Goal: Task Accomplishment & Management: Complete application form

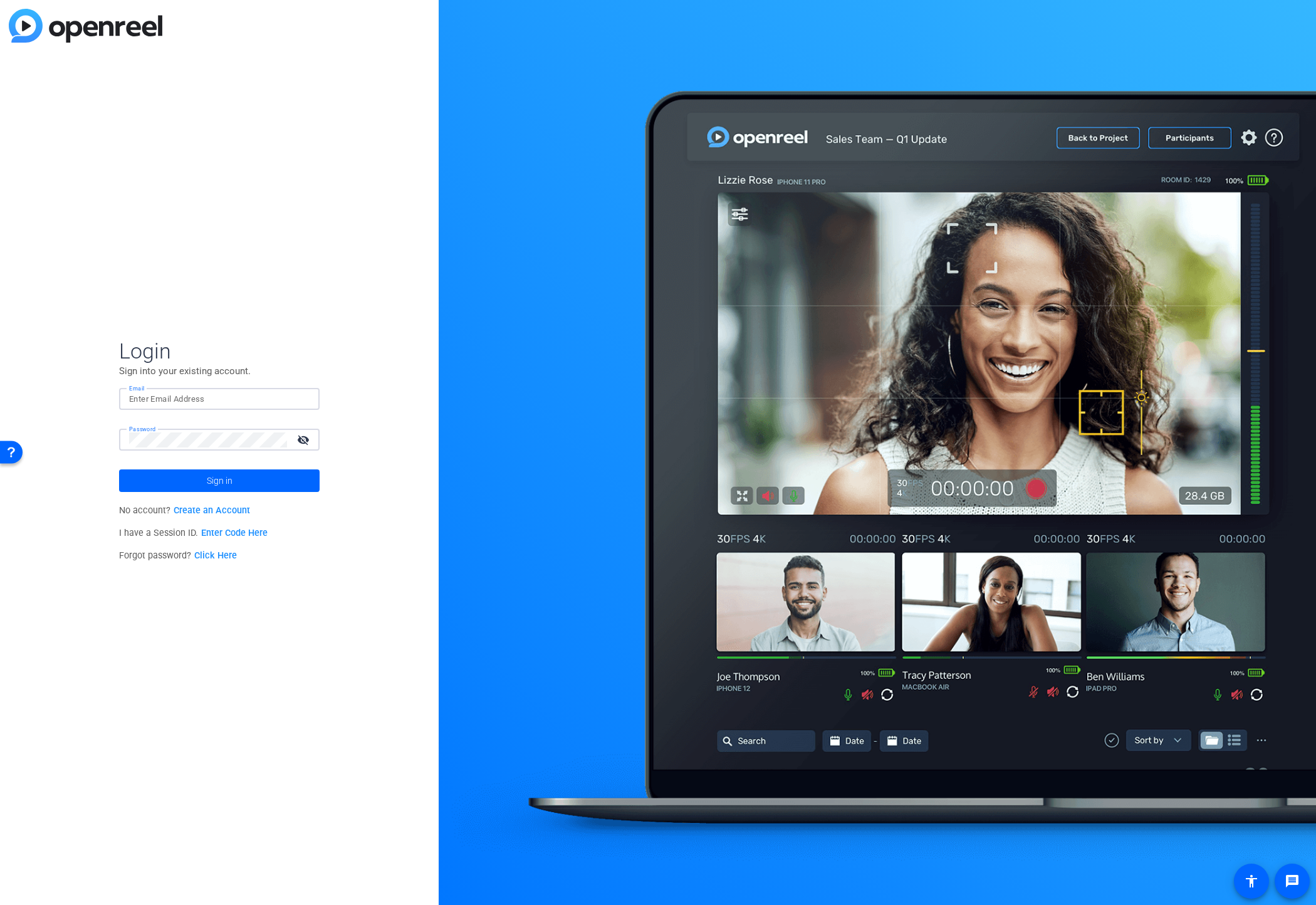
type input "[EMAIL_ADDRESS][PERSON_NAME][DOMAIN_NAME]"
click at [1018, 32] on div at bounding box center [877, 452] width 877 height 905
type input "[EMAIL_ADDRESS][PERSON_NAME][DOMAIN_NAME]"
click at [179, 481] on span at bounding box center [219, 480] width 200 height 30
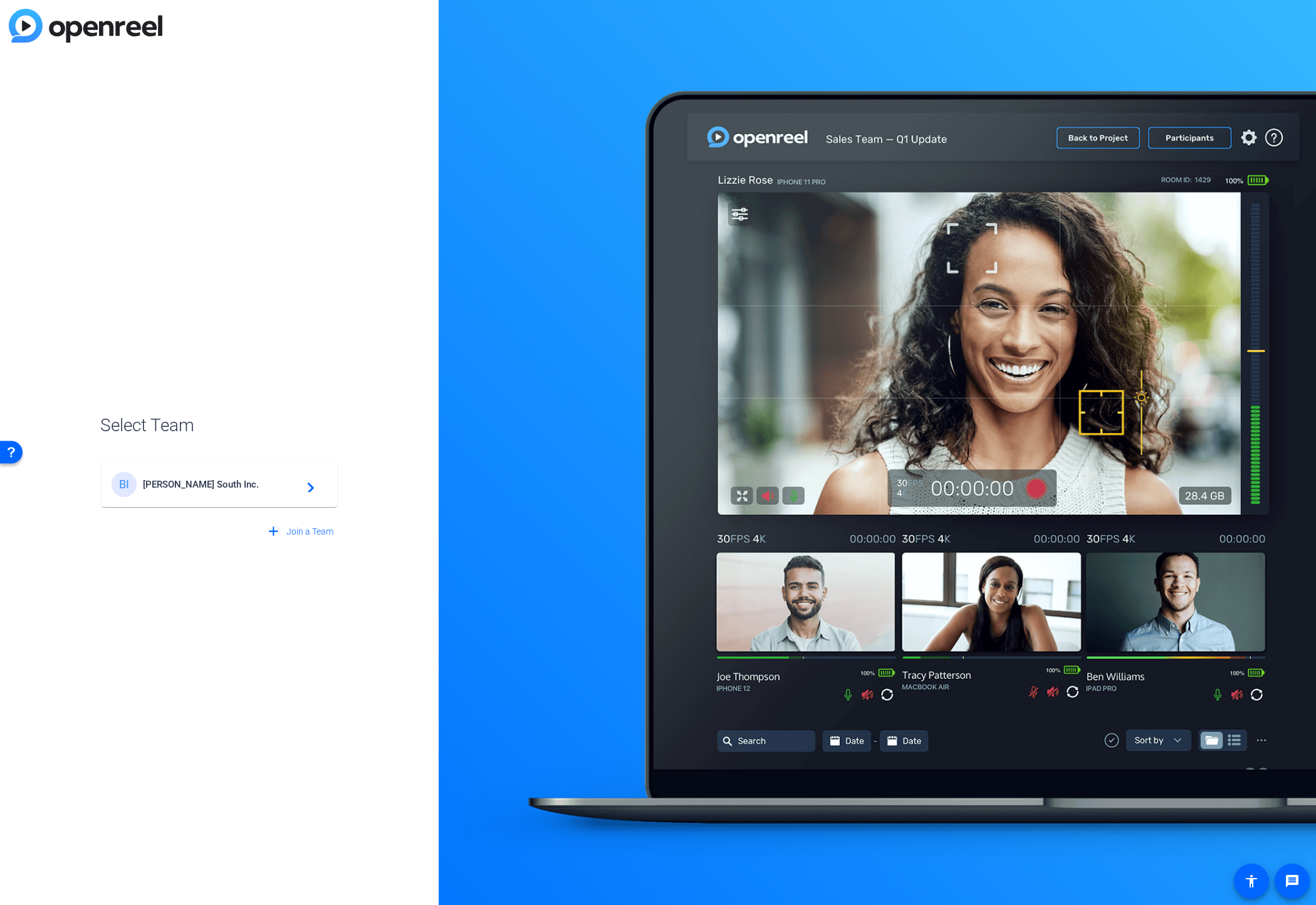
click at [165, 482] on span "[PERSON_NAME] South Inc." at bounding box center [221, 485] width 157 height 12
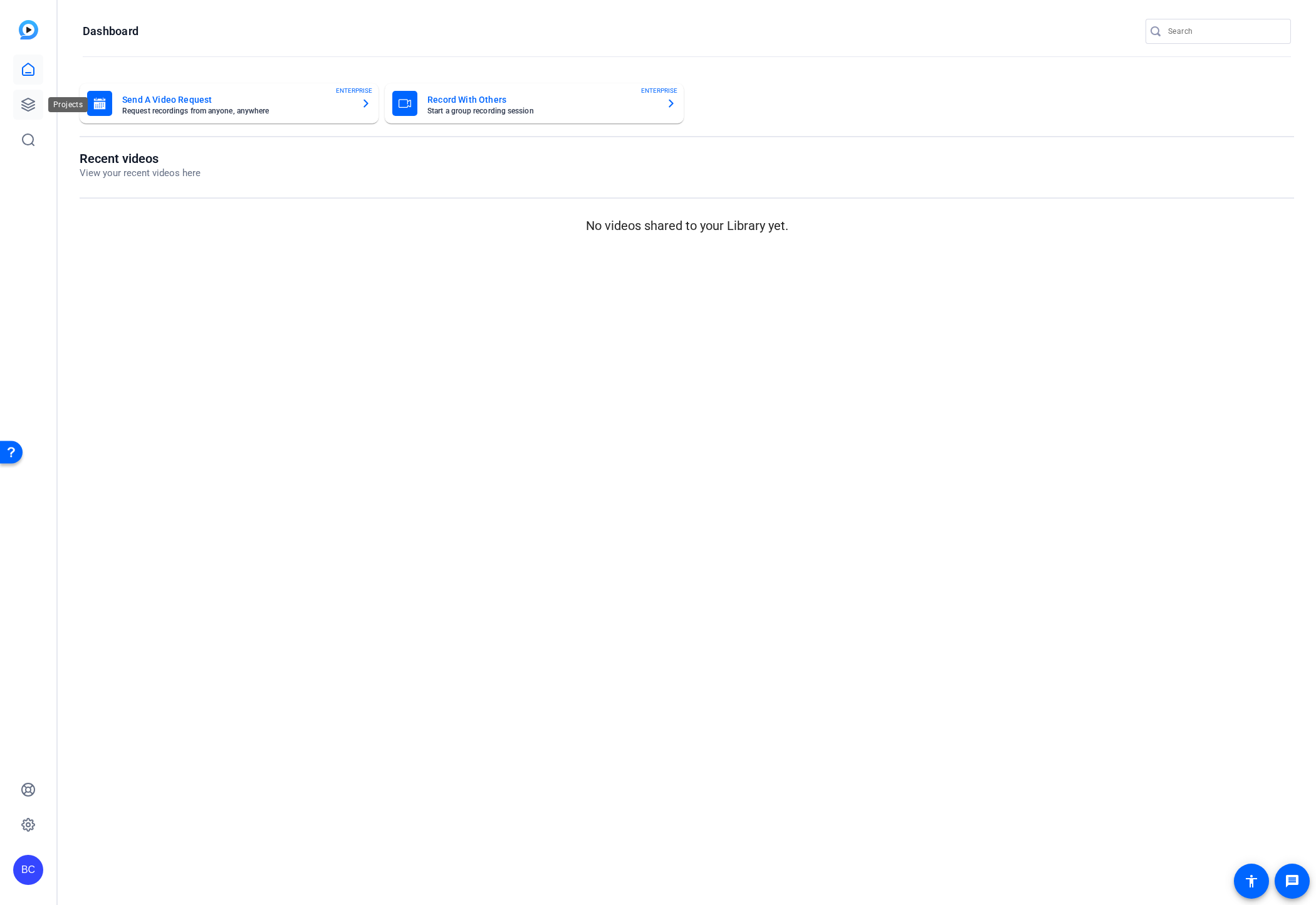
click at [26, 105] on icon at bounding box center [28, 105] width 15 height 15
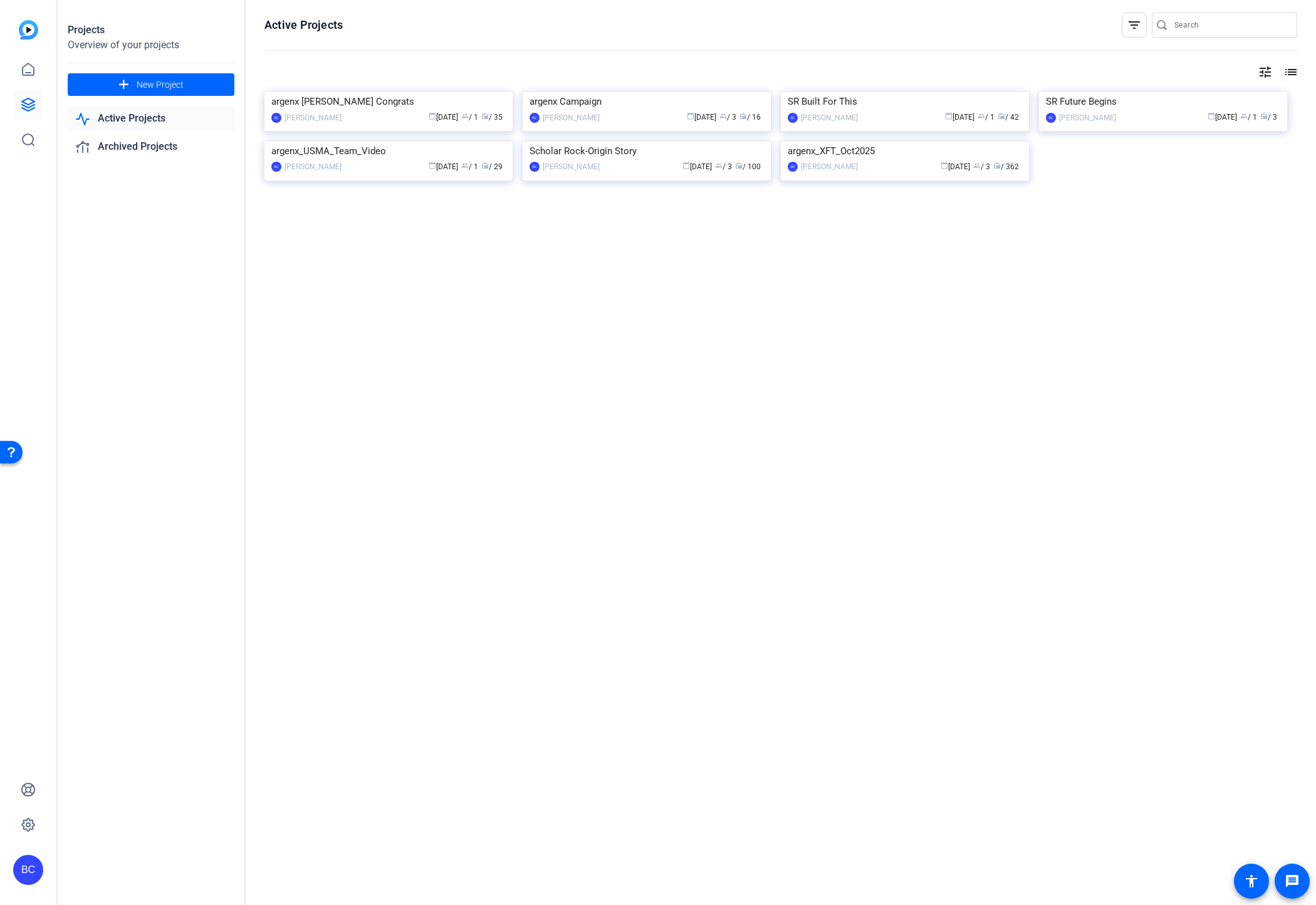
click at [845, 92] on img at bounding box center [905, 92] width 248 height 0
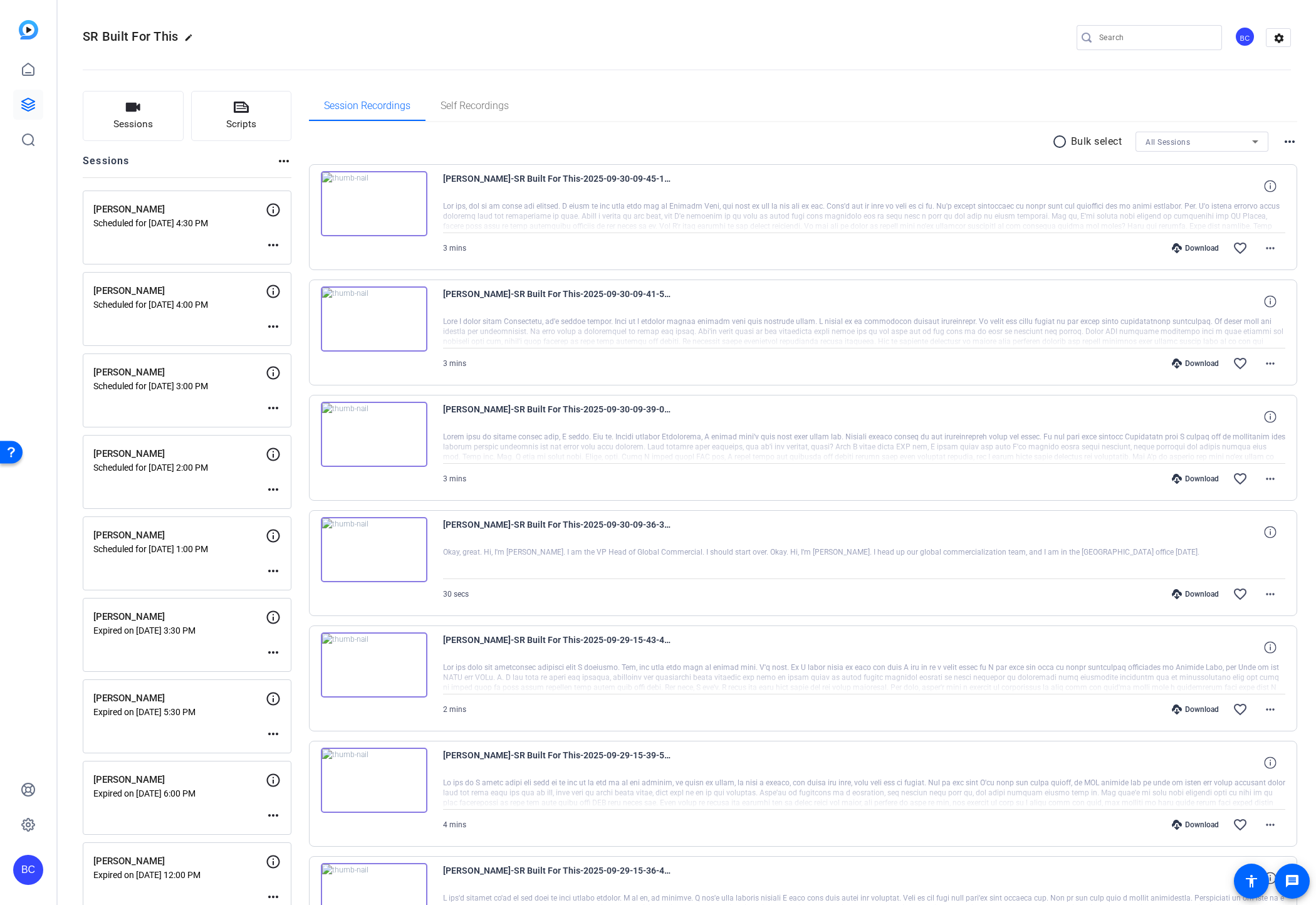
click at [70, 237] on div "Sessions Scripts Sessions more_horiz [PERSON_NAME] Scheduled for [DATE] 4:30 PM…" at bounding box center [686, 731] width 1258 height 1311
click at [143, 131] on button "Sessions" at bounding box center [133, 115] width 101 height 50
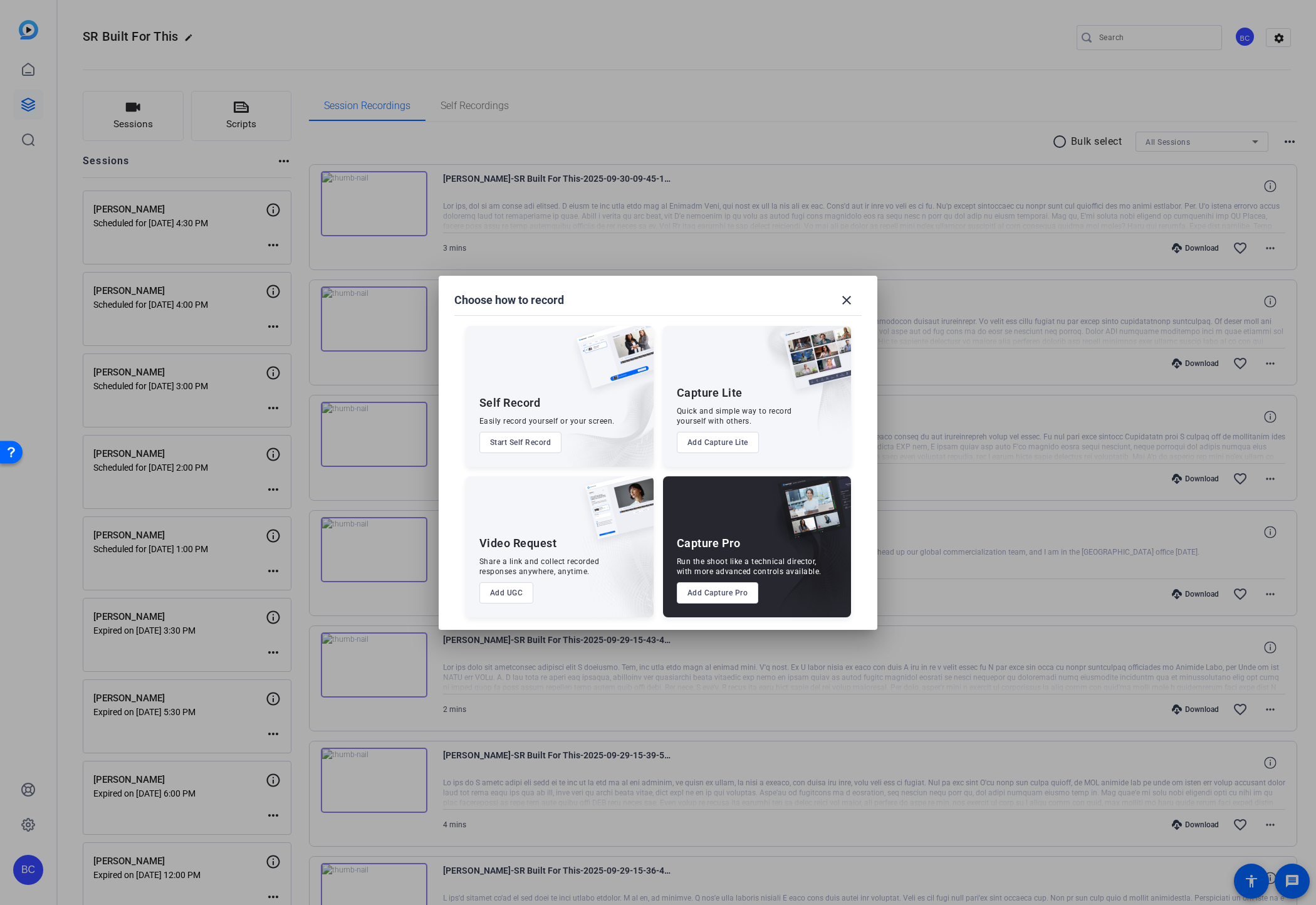
click at [706, 592] on button "Add Capture Pro" at bounding box center [717, 592] width 82 height 21
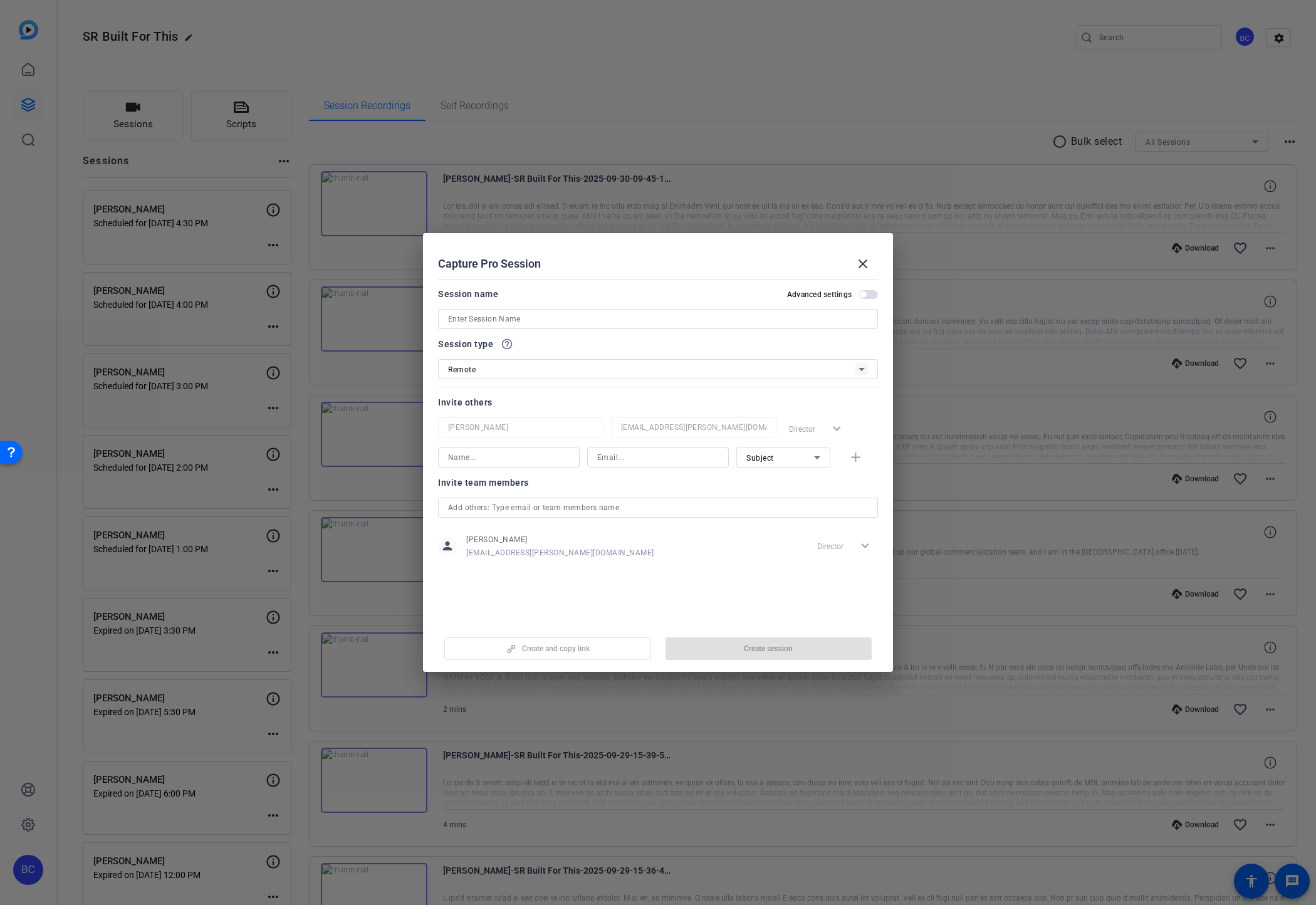
click at [482, 317] on input at bounding box center [658, 319] width 420 height 15
paste input "[PERSON_NAME] - Commercial"
type input "[PERSON_NAME] - Commercial"
click at [867, 292] on span "button" at bounding box center [868, 295] width 19 height 9
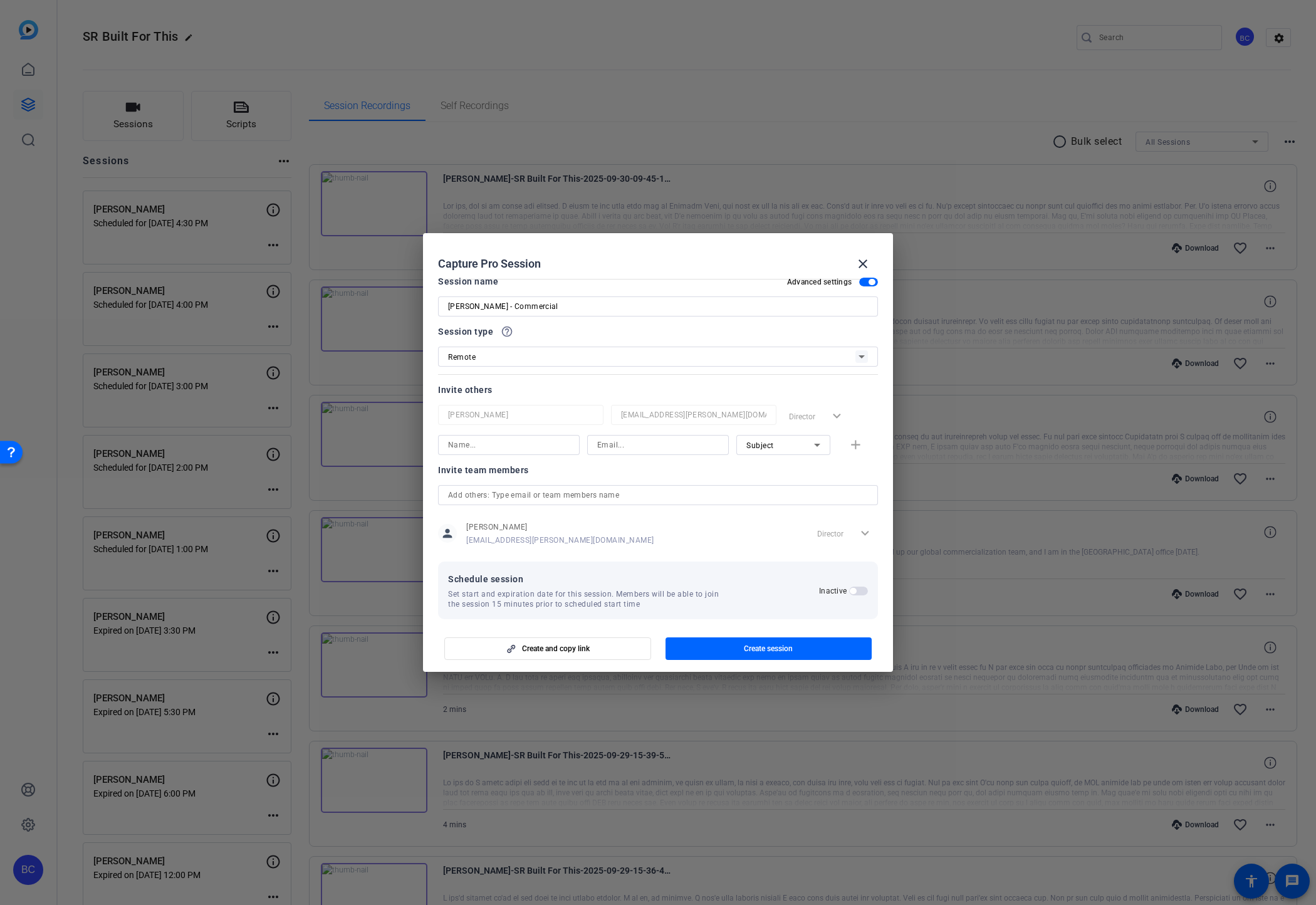
scroll to position [24, 0]
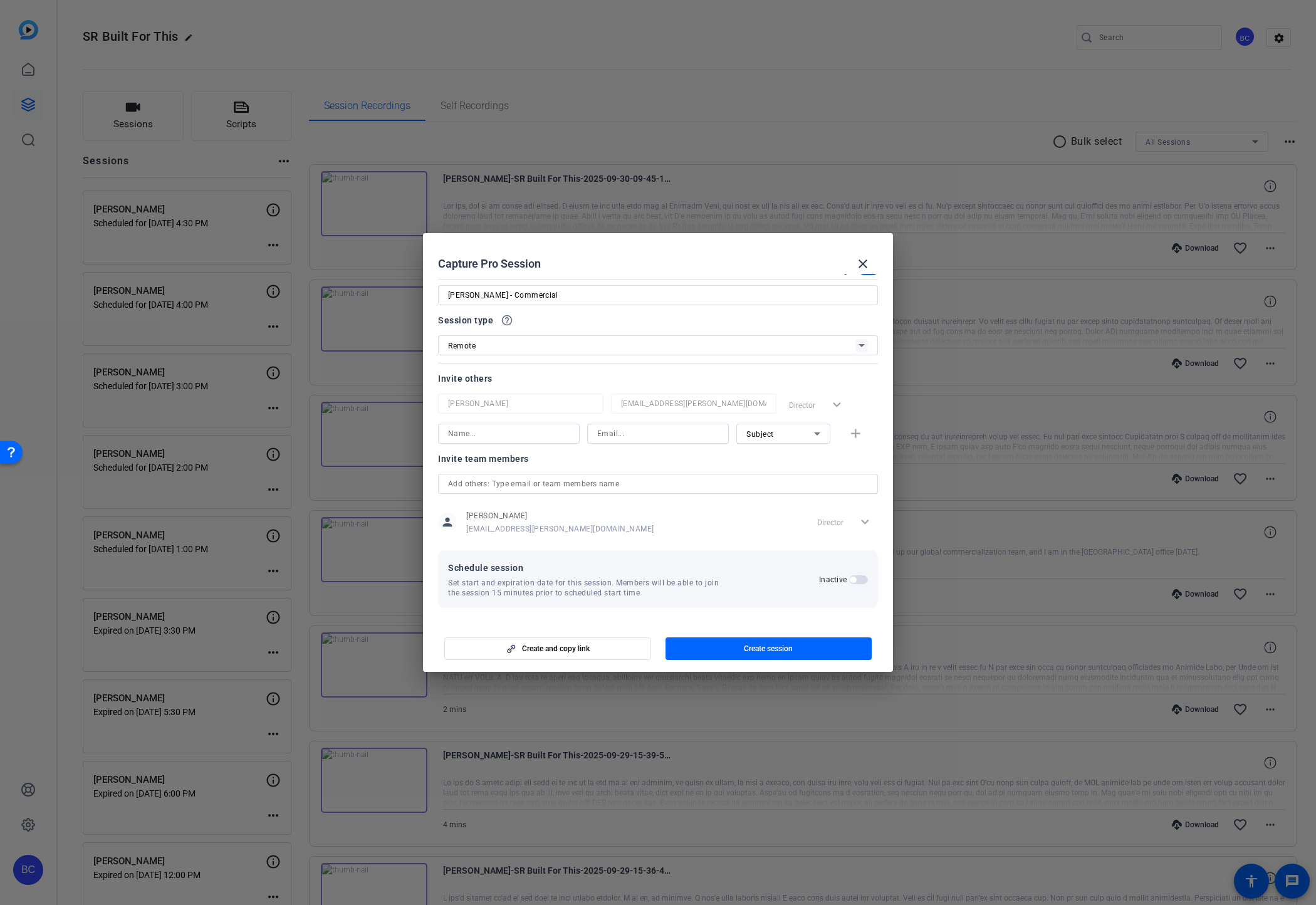
drag, startPoint x: 857, startPoint y: 580, endPoint x: 792, endPoint y: 582, distance: 65.0
click at [856, 580] on button "Inactive" at bounding box center [858, 580] width 19 height 9
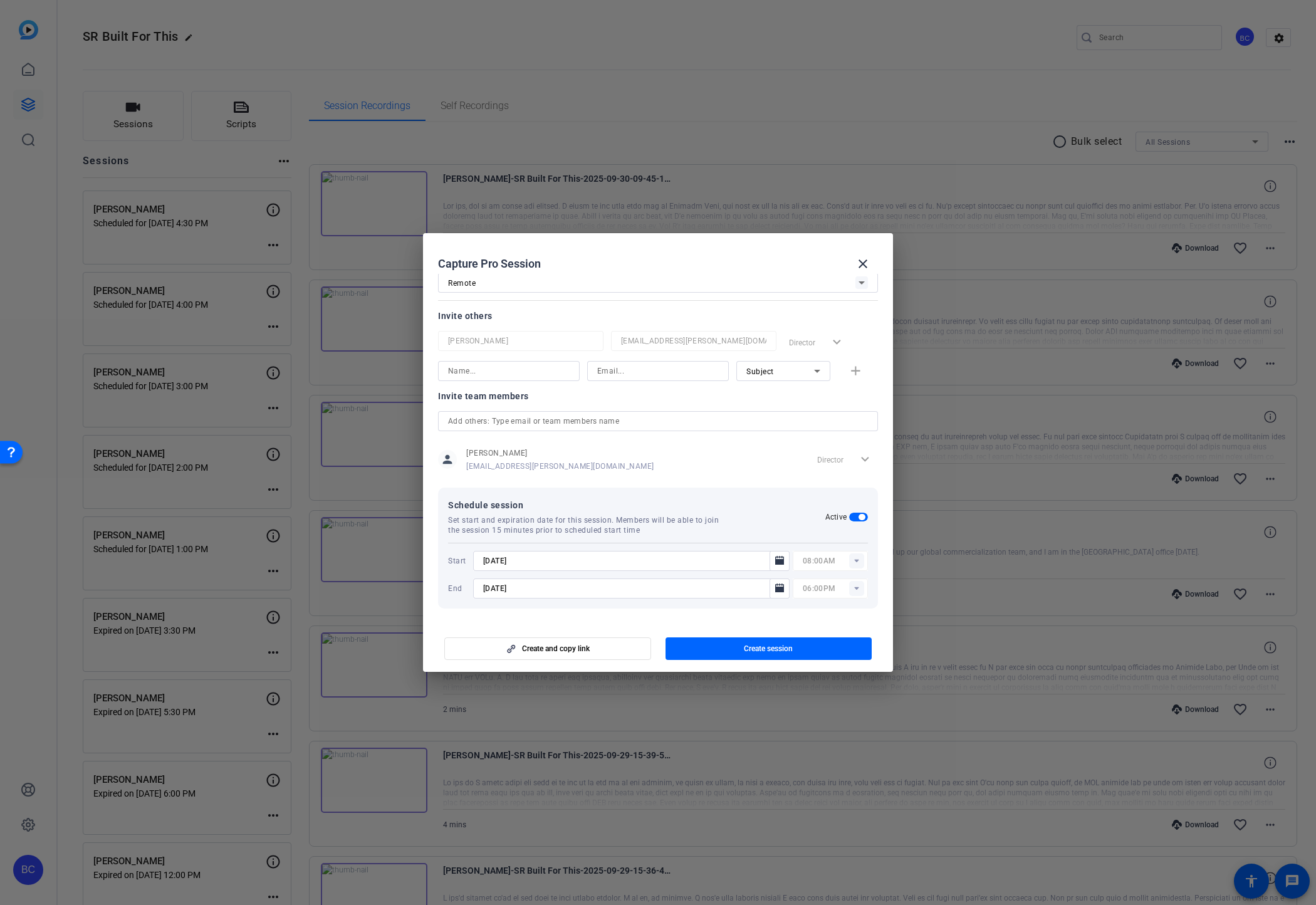
scroll to position [87, 0]
click at [780, 557] on icon "Open calendar" at bounding box center [780, 560] width 10 height 15
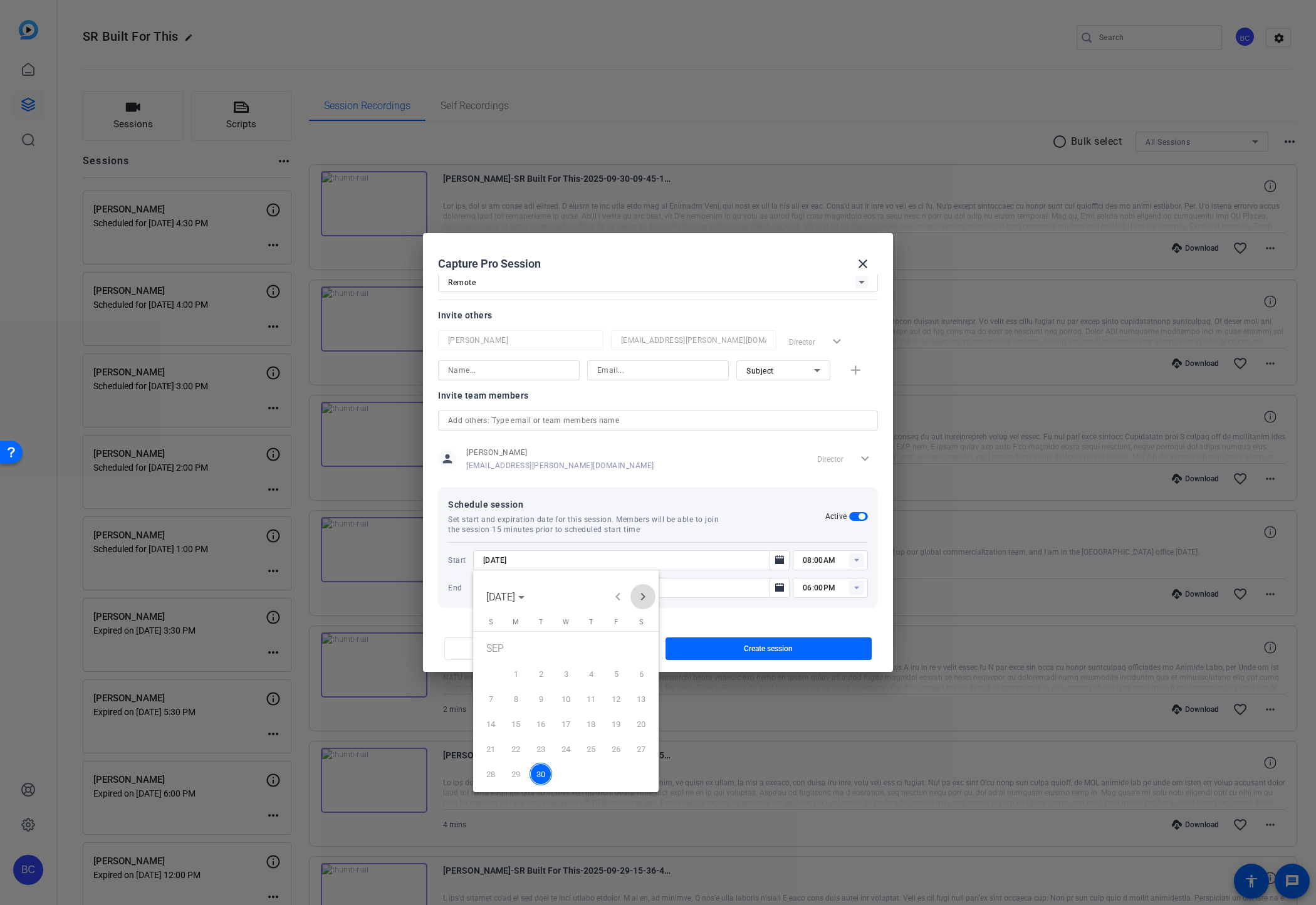
click at [641, 596] on span "Next month" at bounding box center [643, 597] width 25 height 25
click at [617, 598] on span "Previous month" at bounding box center [617, 597] width 25 height 25
click at [525, 595] on span "[DATE]" at bounding box center [505, 597] width 38 height 12
click at [503, 633] on span "2025" at bounding box center [501, 635] width 39 height 22
click at [541, 711] on span "OCT" at bounding box center [544, 711] width 39 height 22
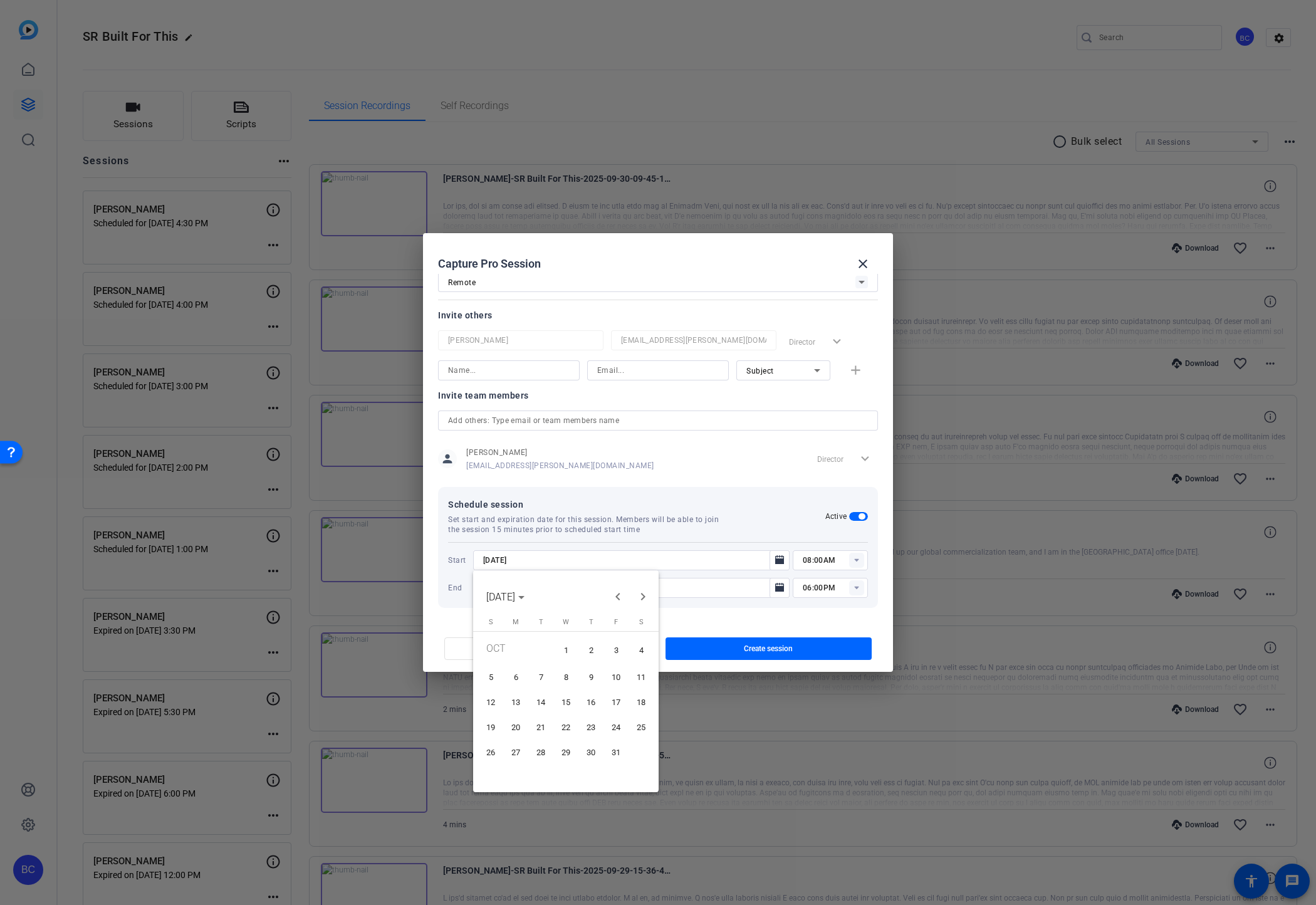
click at [568, 649] on span "1" at bounding box center [565, 650] width 22 height 25
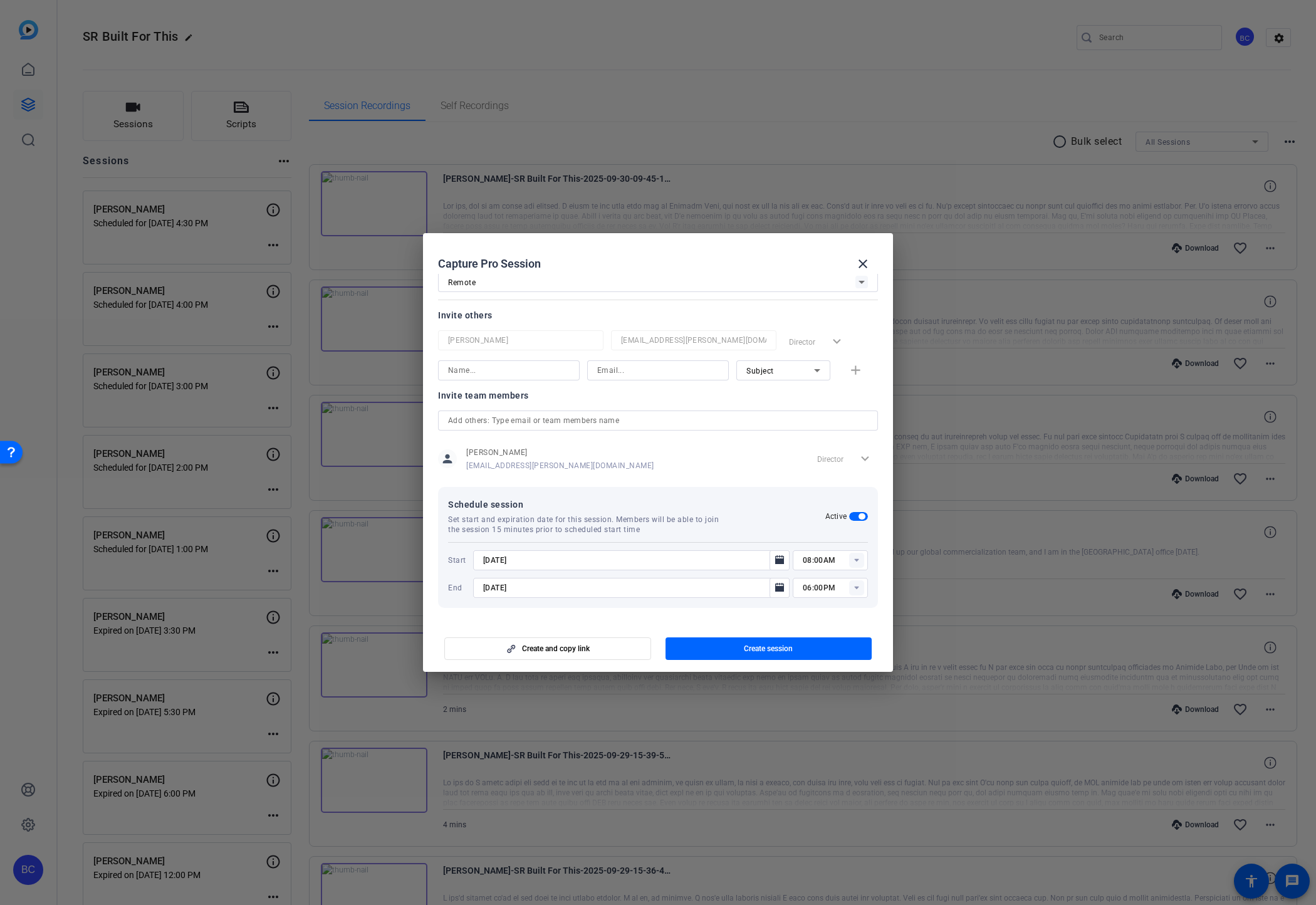
type input "[DATE]"
click at [807, 562] on input "08:00AM" at bounding box center [836, 560] width 65 height 15
type input "01:00PM"
click at [781, 585] on icon "Open calendar" at bounding box center [780, 588] width 10 height 15
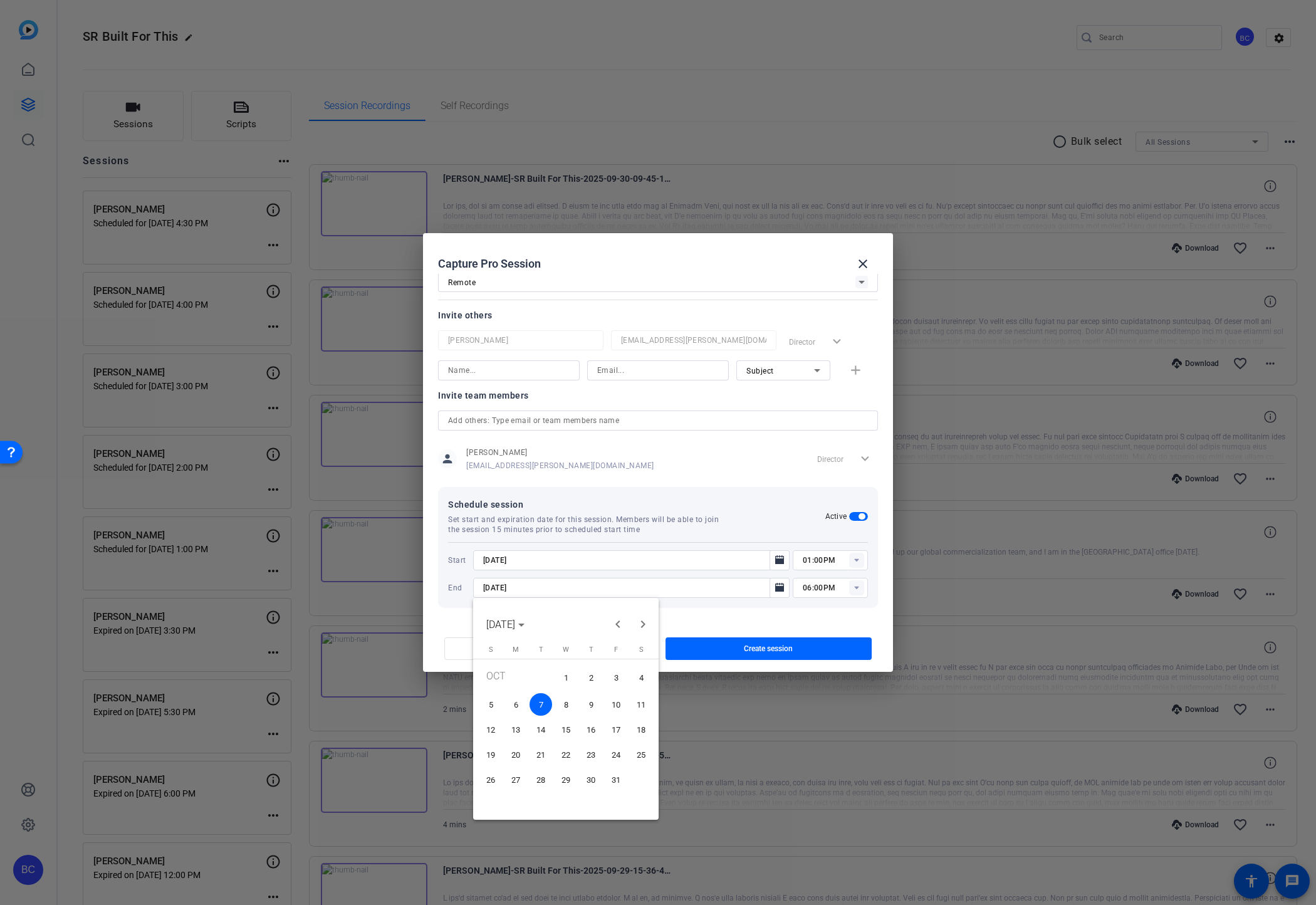
click at [569, 676] on span "1" at bounding box center [565, 677] width 22 height 25
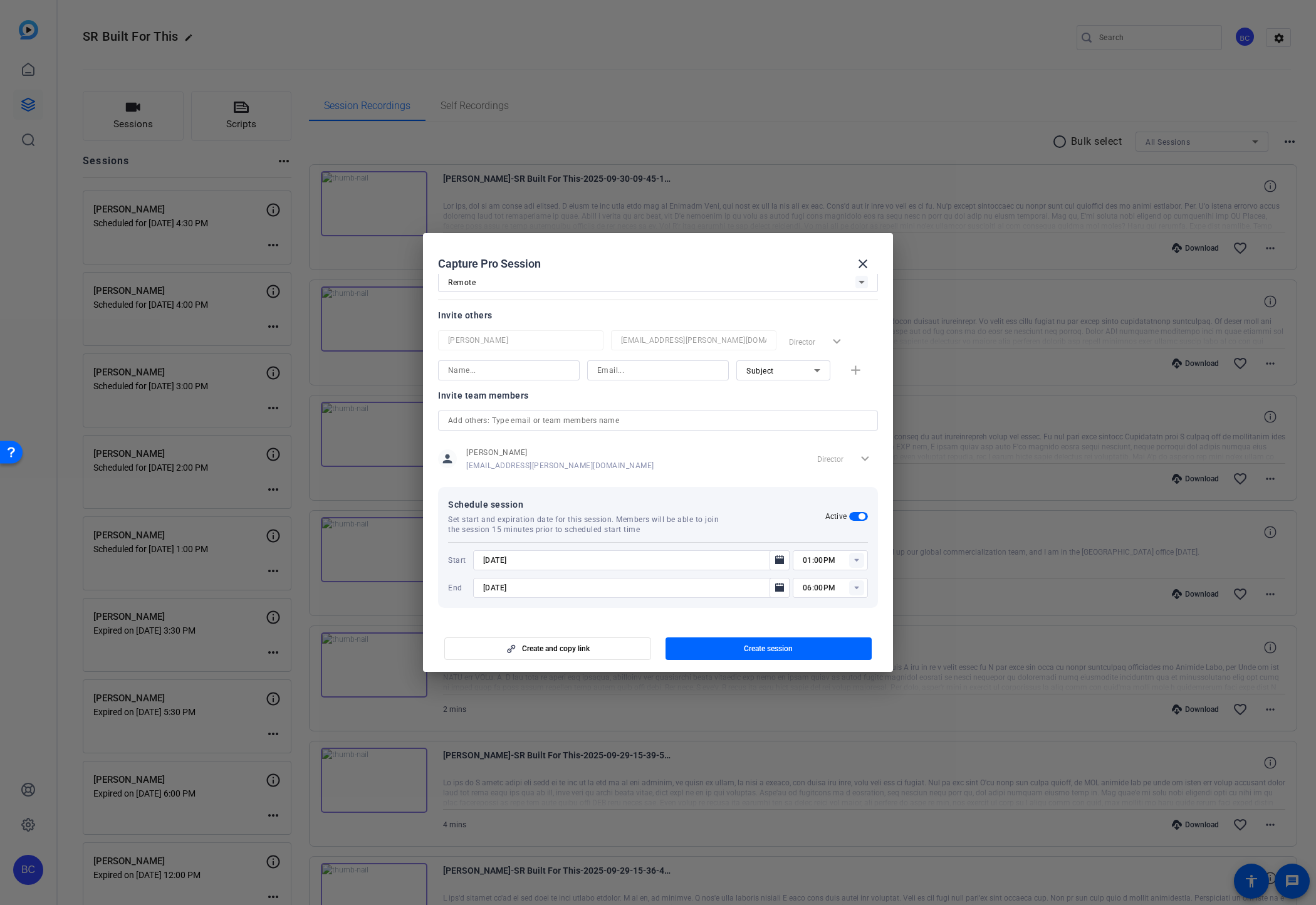
type input "[DATE]"
drag, startPoint x: 809, startPoint y: 587, endPoint x: 818, endPoint y: 581, distance: 10.8
click at [809, 587] on input "06:00PM" at bounding box center [836, 588] width 65 height 15
type input "02:00PM"
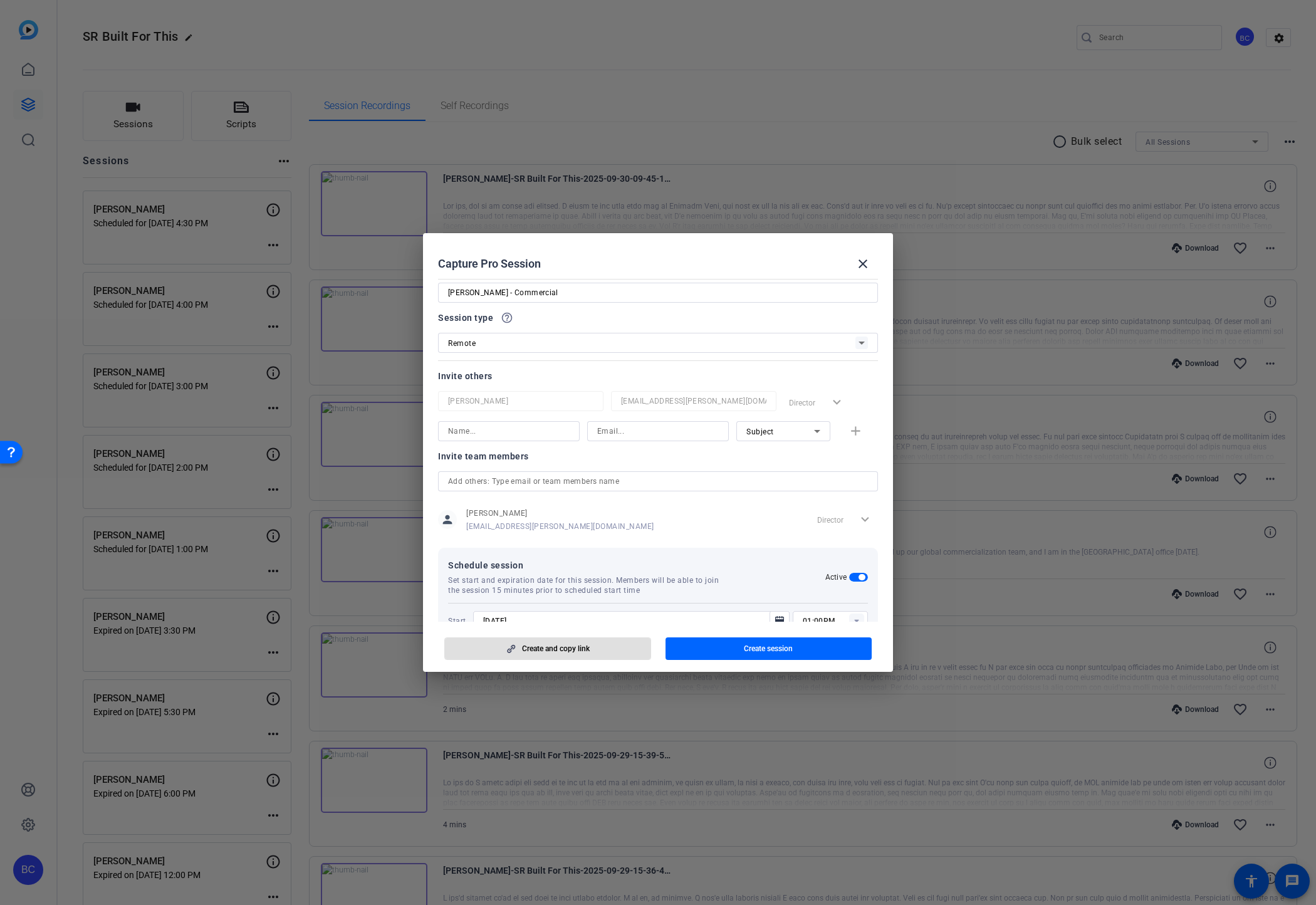
scroll to position [0, 0]
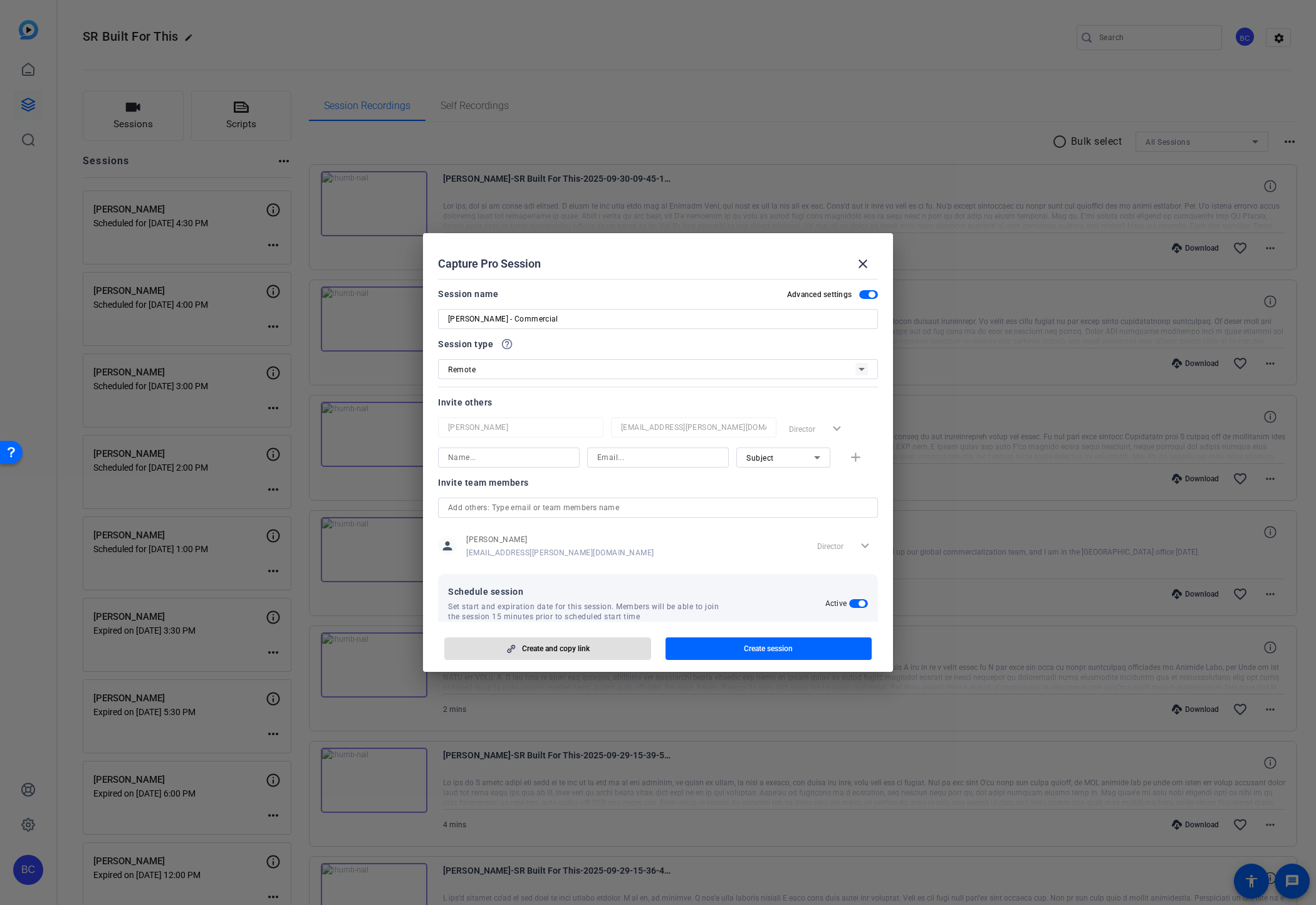
click at [512, 459] on input at bounding box center [509, 457] width 122 height 15
click at [517, 504] on div "Invite team members person [PERSON_NAME] [EMAIL_ADDRESS][PERSON_NAME][DOMAIN_NA…" at bounding box center [658, 525] width 440 height 99
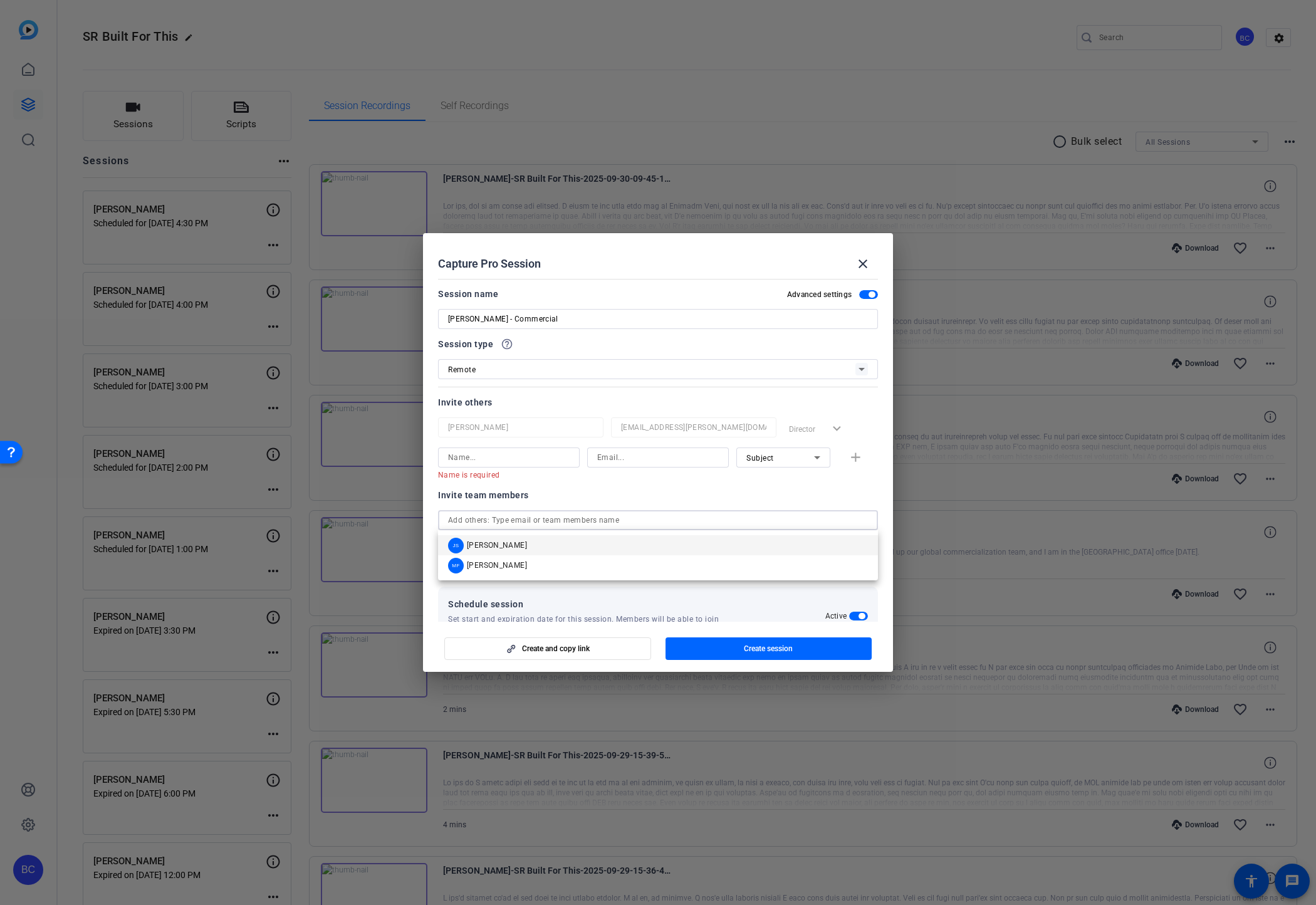
click at [492, 542] on span "[PERSON_NAME]" at bounding box center [497, 546] width 60 height 10
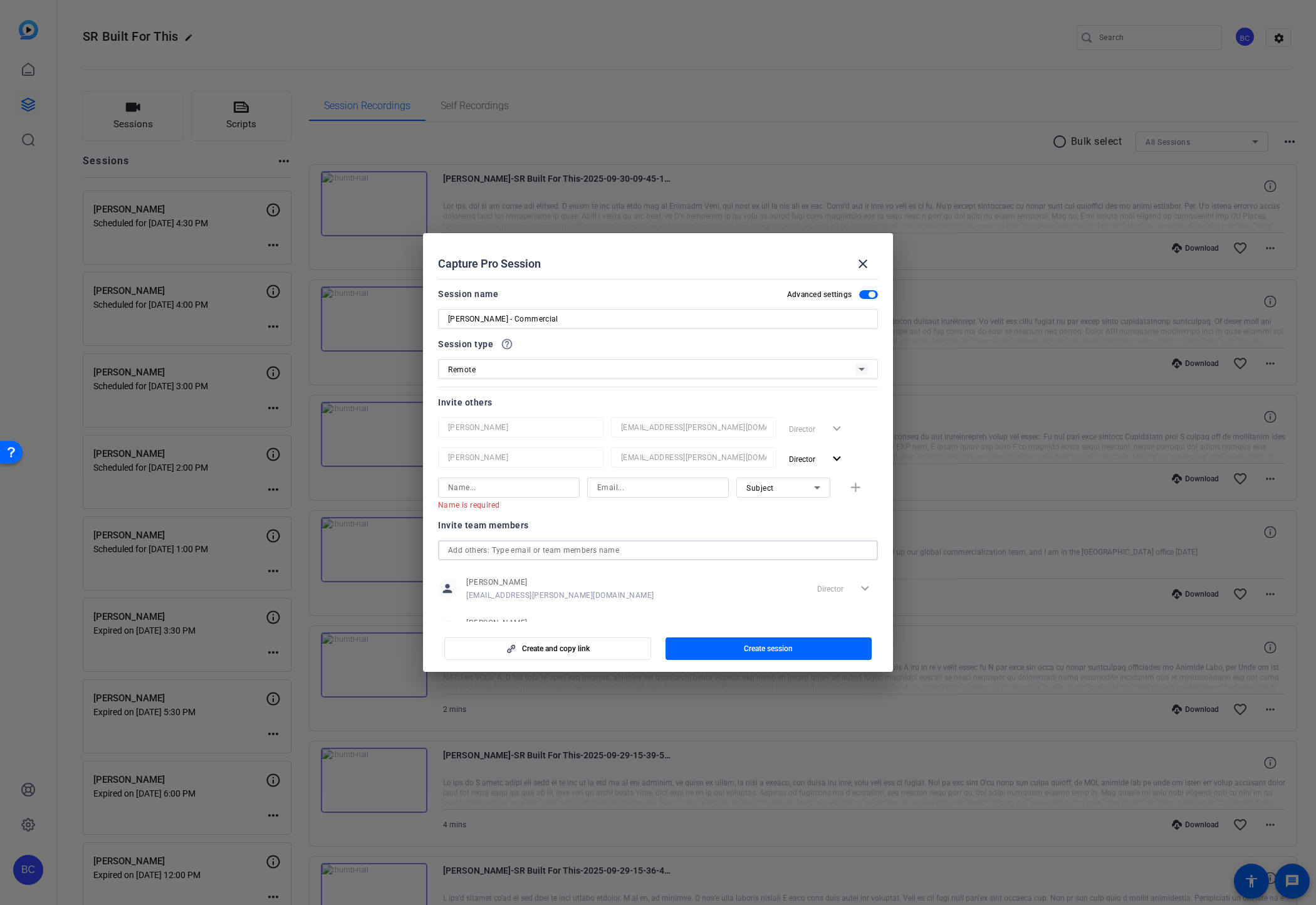
click at [485, 550] on input "text" at bounding box center [658, 550] width 420 height 15
click at [480, 573] on span "[PERSON_NAME]" at bounding box center [497, 576] width 60 height 10
click at [503, 518] on input at bounding box center [509, 517] width 122 height 15
paste input "[PERSON_NAME]"
type input "[PERSON_NAME]"
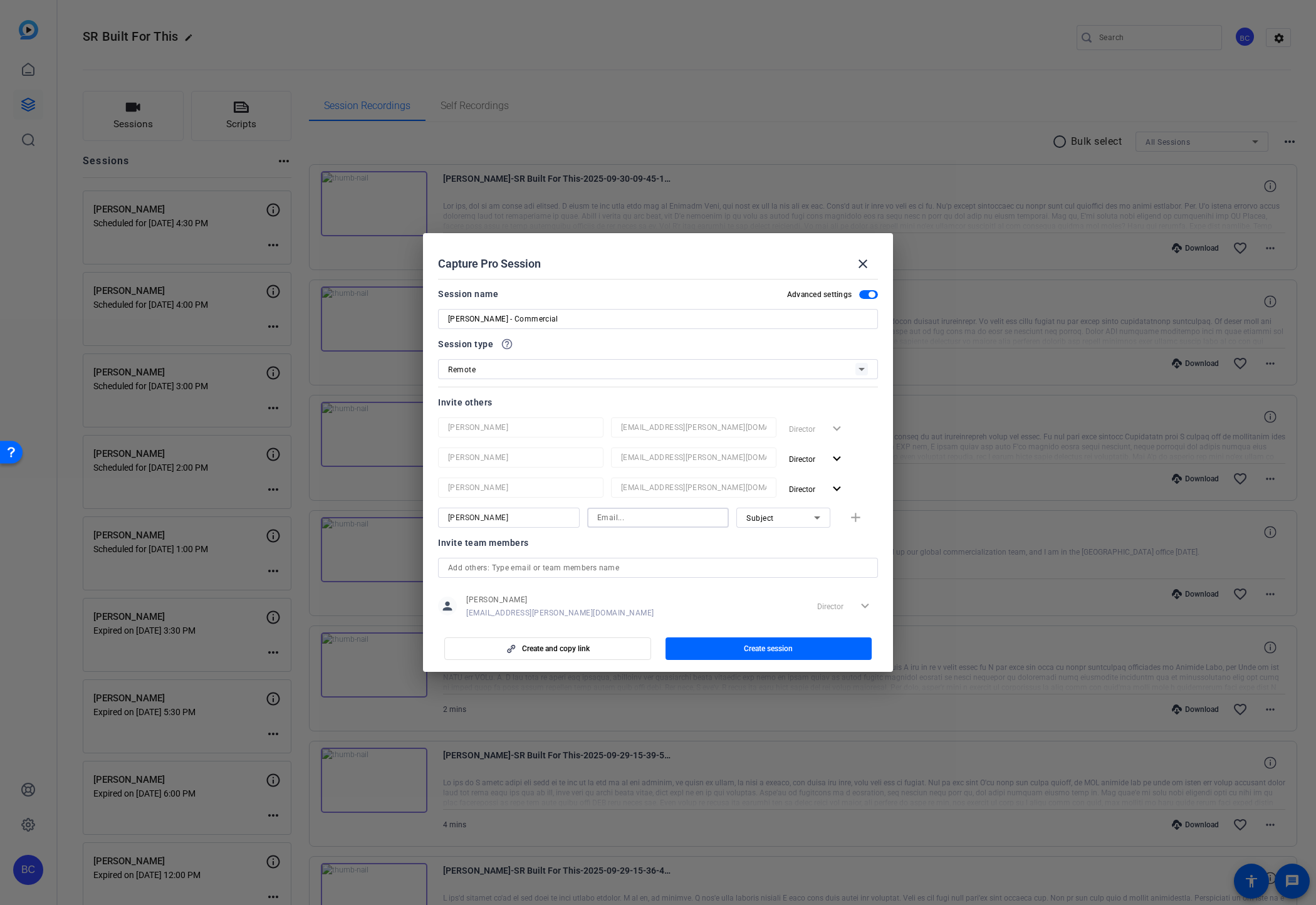
paste input "[EMAIL_ADDRESS][PERSON_NAME][DOMAIN_NAME]"
type input "[EMAIL_ADDRESS][PERSON_NAME][DOMAIN_NAME]"
click at [852, 520] on mat-icon "add" at bounding box center [856, 518] width 16 height 16
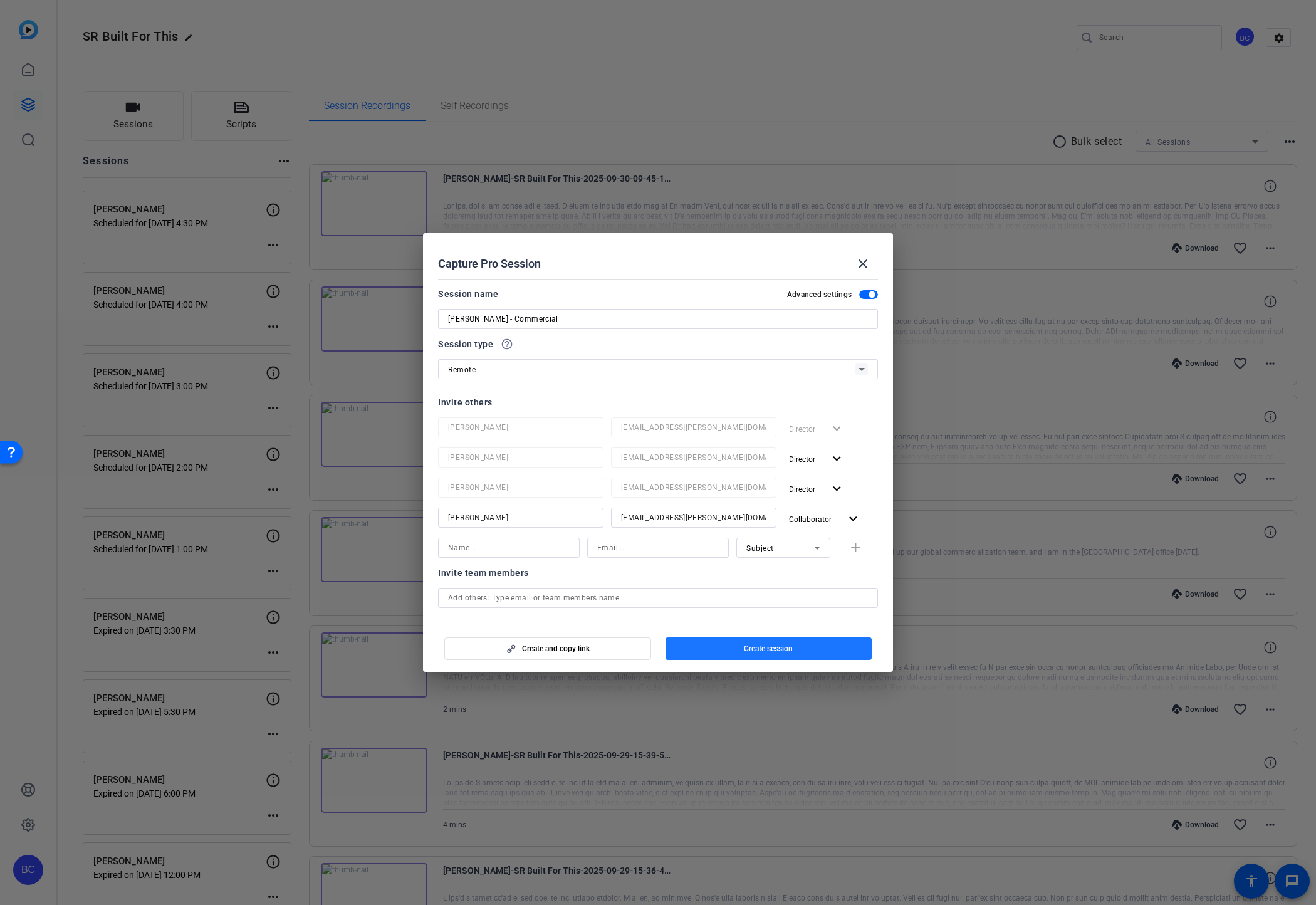
click at [710, 641] on span "button" at bounding box center [768, 648] width 207 height 30
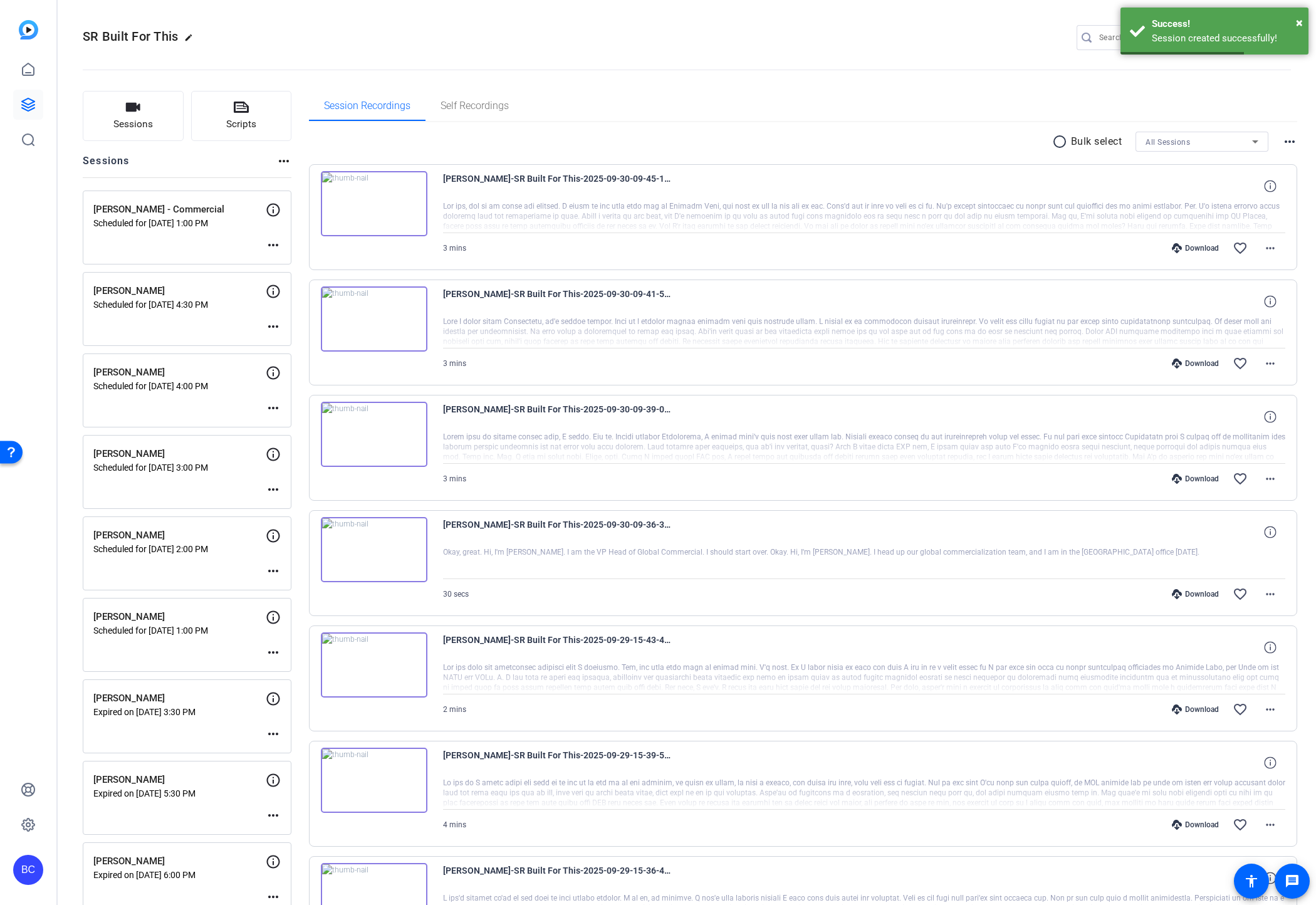
click at [276, 243] on mat-icon "more_horiz" at bounding box center [273, 245] width 15 height 15
click at [294, 265] on span "Edit Session" at bounding box center [304, 263] width 57 height 15
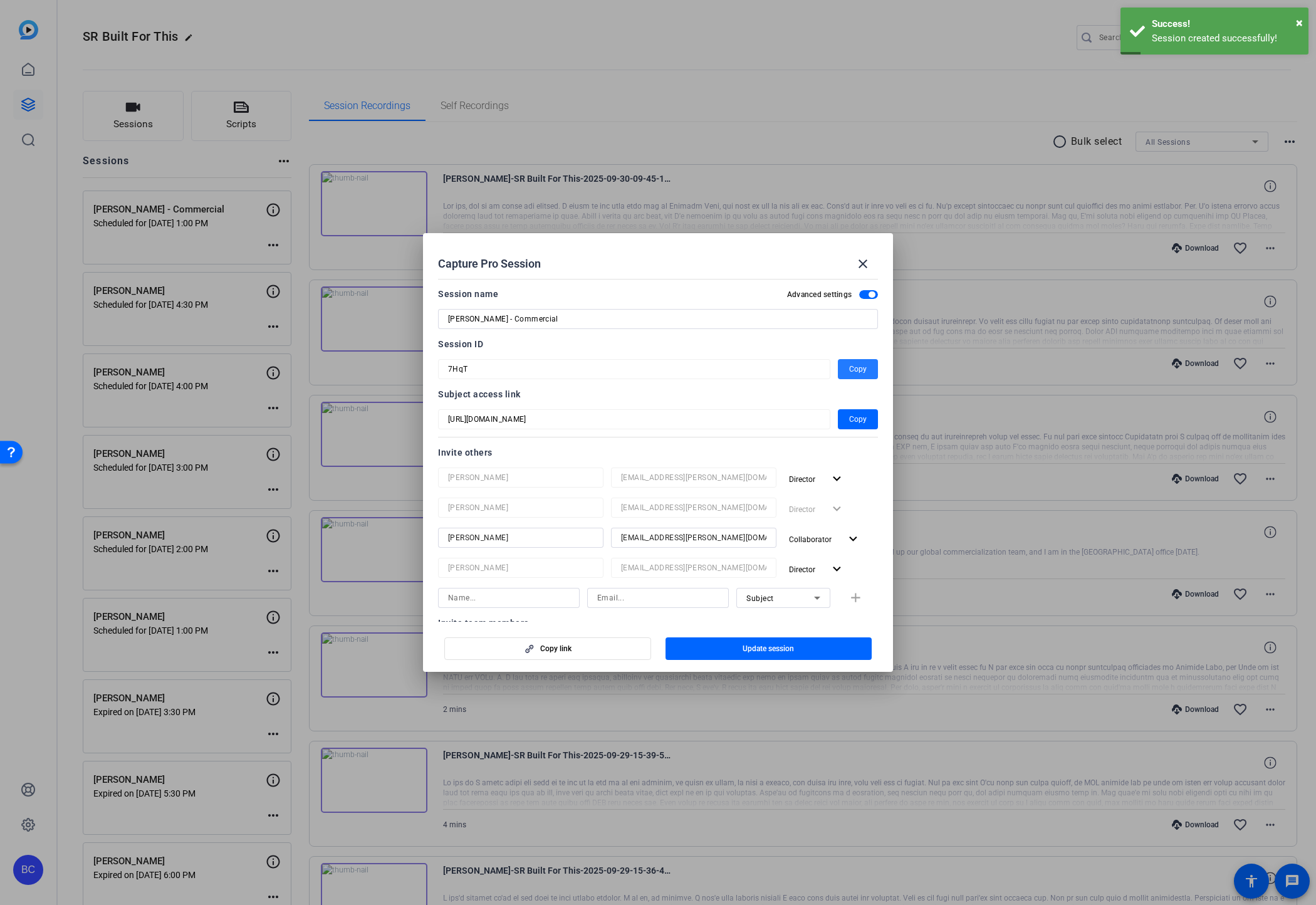
click at [860, 366] on span "Copy" at bounding box center [858, 369] width 17 height 15
click at [860, 260] on mat-icon "close" at bounding box center [863, 263] width 15 height 15
